Goal: Task Accomplishment & Management: Manage account settings

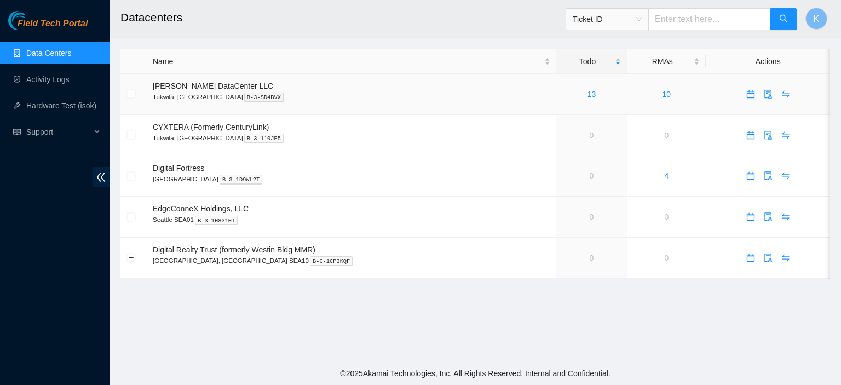
click at [563, 96] on div "13" at bounding box center [592, 94] width 59 height 12
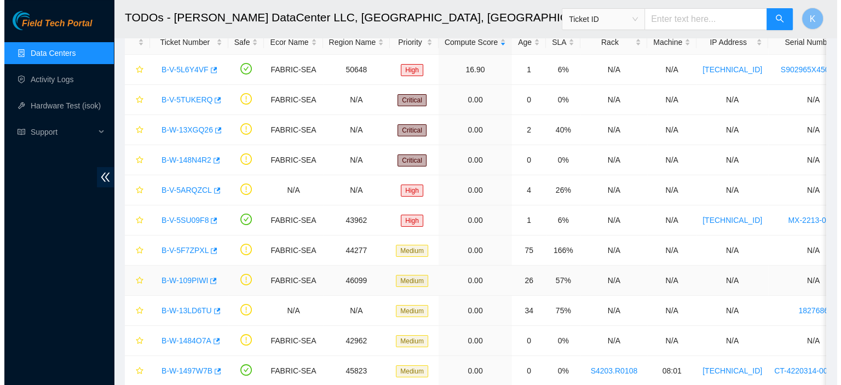
scroll to position [61, 0]
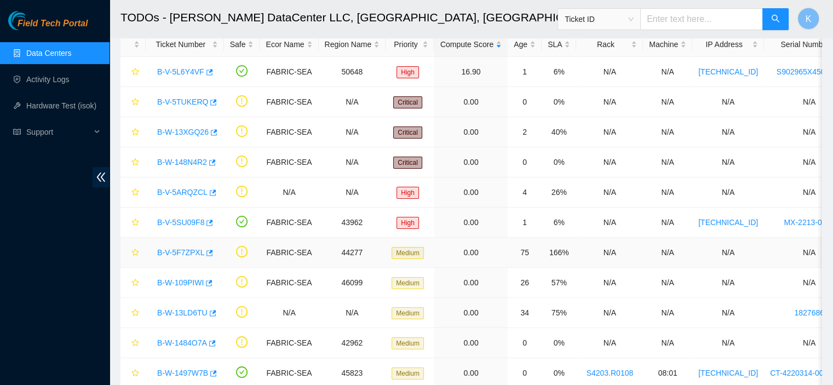
click at [191, 248] on link "B-V-5F7ZPXL" at bounding box center [180, 252] width 47 height 9
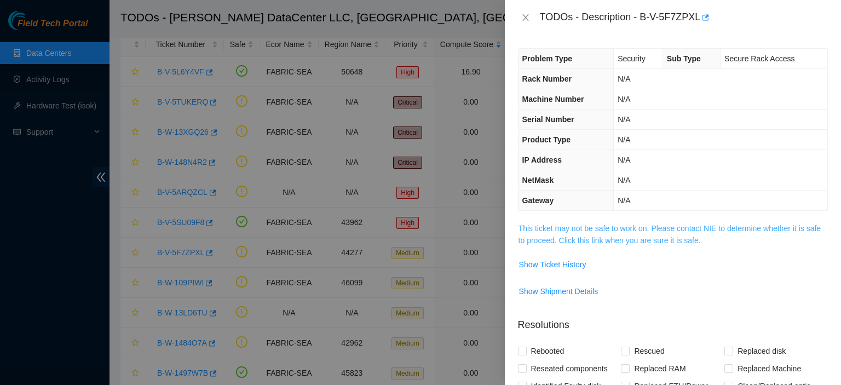
click at [557, 240] on link "This ticket may not be safe to work on. Please contact NIE to determine whether…" at bounding box center [670, 234] width 302 height 21
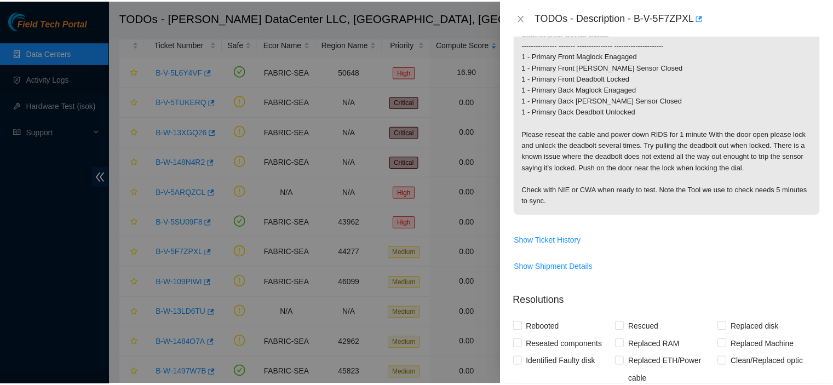
scroll to position [273, 0]
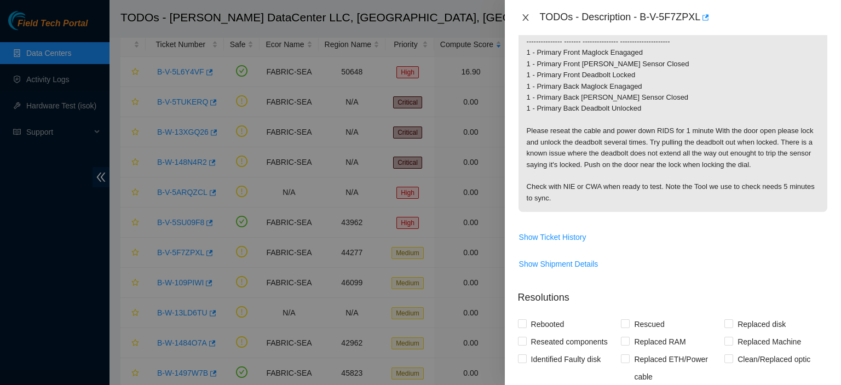
click at [528, 17] on icon "close" at bounding box center [525, 17] width 9 height 9
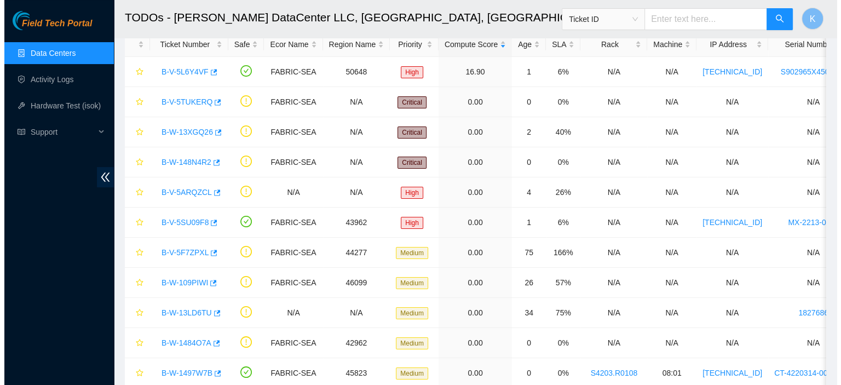
scroll to position [243, 0]
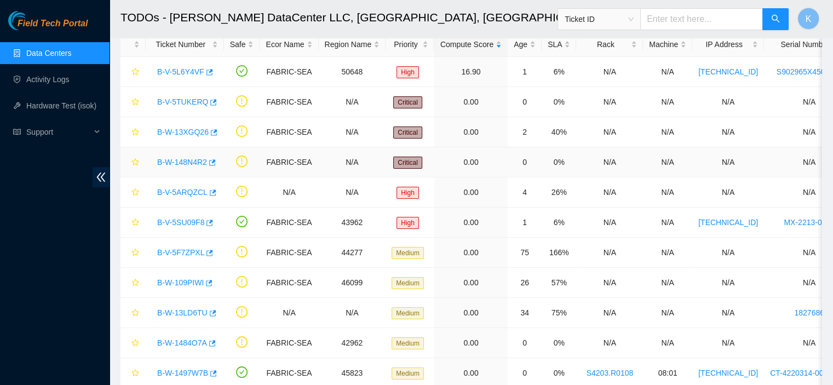
click at [186, 158] on link "B-W-148N4R2" at bounding box center [182, 162] width 50 height 9
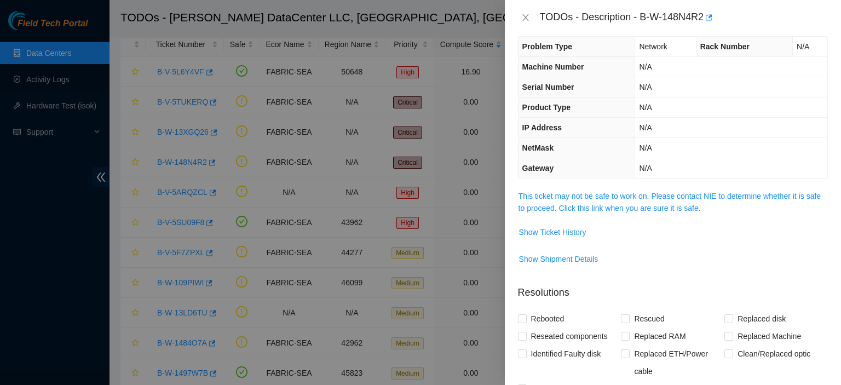
scroll to position [5, 0]
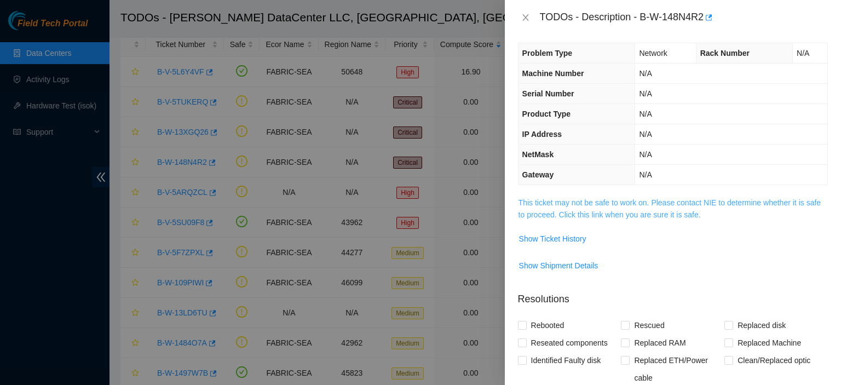
click at [604, 203] on link "This ticket may not be safe to work on. Please contact NIE to determine whether…" at bounding box center [670, 208] width 302 height 21
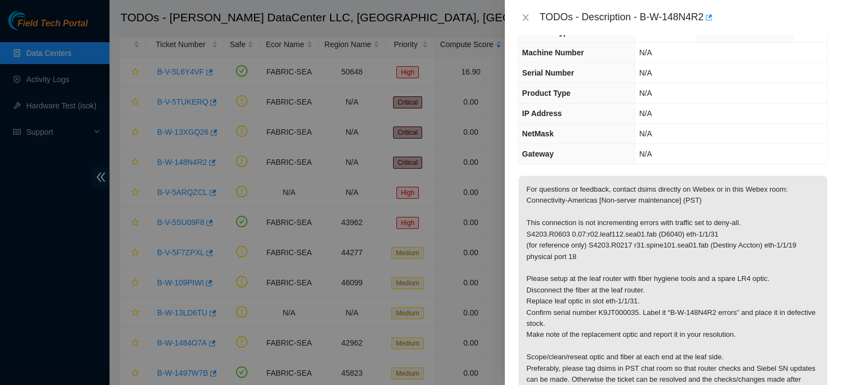
scroll to position [27, 0]
click at [530, 16] on icon "close" at bounding box center [525, 17] width 9 height 9
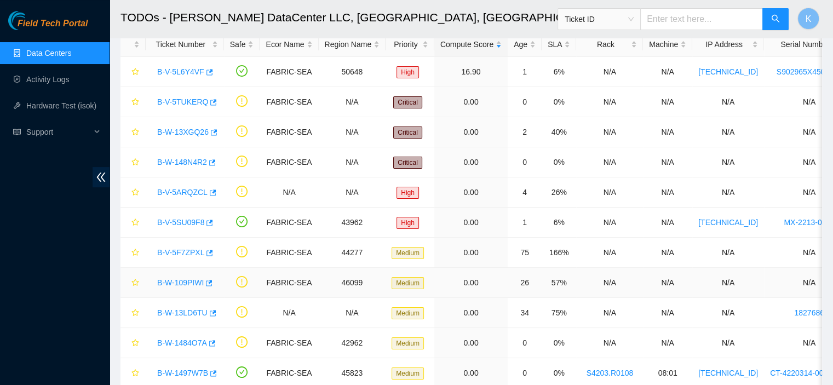
click at [166, 281] on link "B-W-109PIWI" at bounding box center [180, 282] width 47 height 9
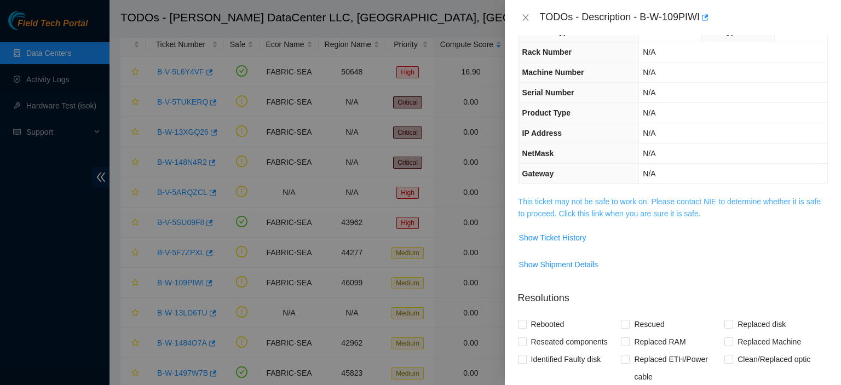
click at [618, 213] on link "This ticket may not be safe to work on. Please contact NIE to determine whether…" at bounding box center [670, 207] width 302 height 21
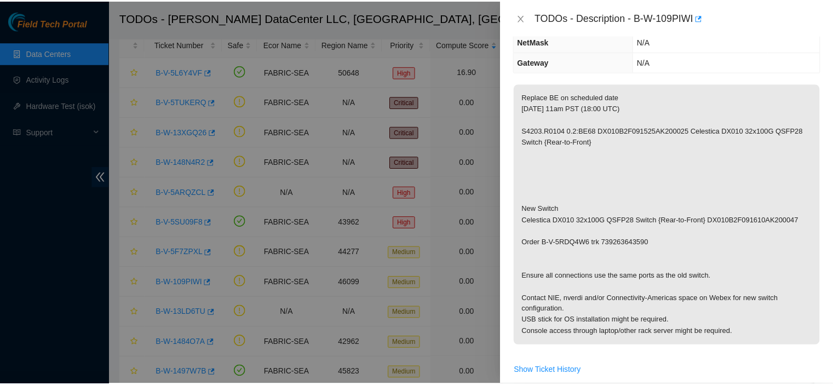
scroll to position [149, 0]
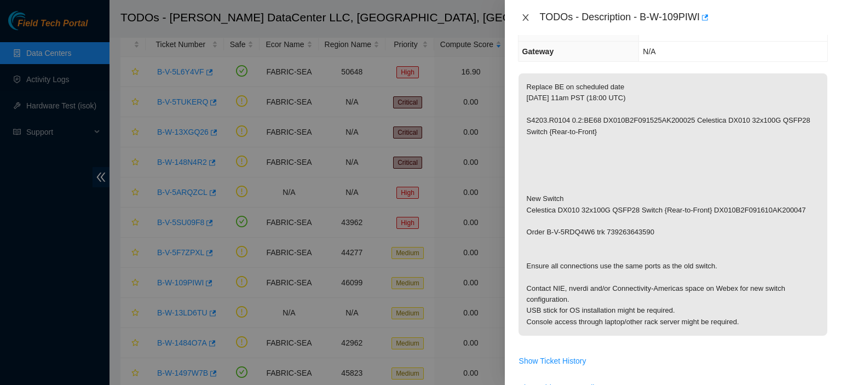
click at [525, 17] on icon "close" at bounding box center [526, 17] width 6 height 7
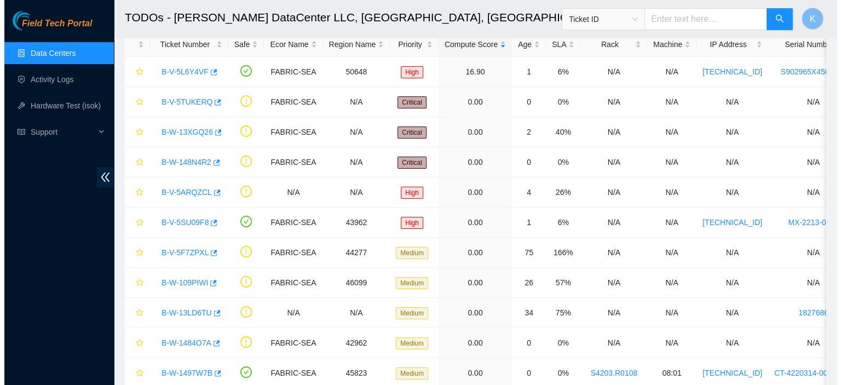
scroll to position [185, 0]
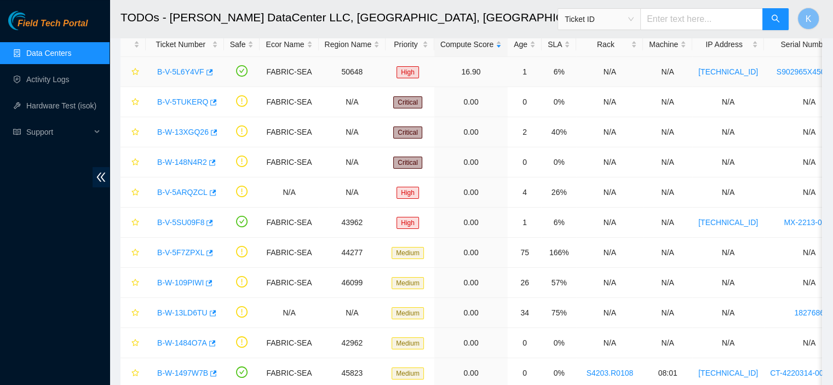
click at [179, 73] on link "B-V-5L6Y4VF" at bounding box center [180, 71] width 47 height 9
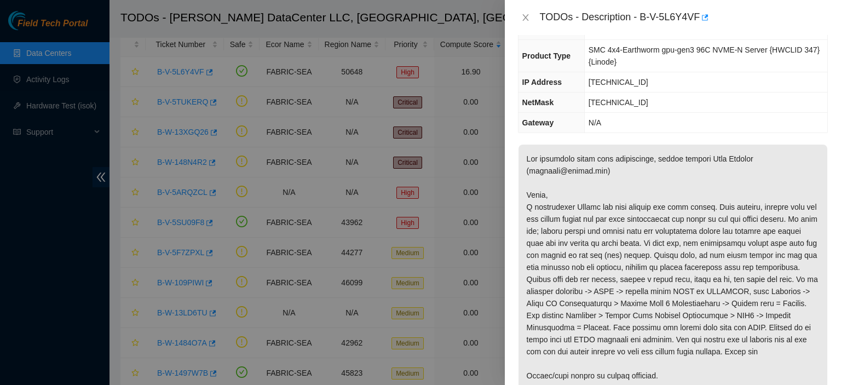
scroll to position [24, 0]
